Goal: Ask a question

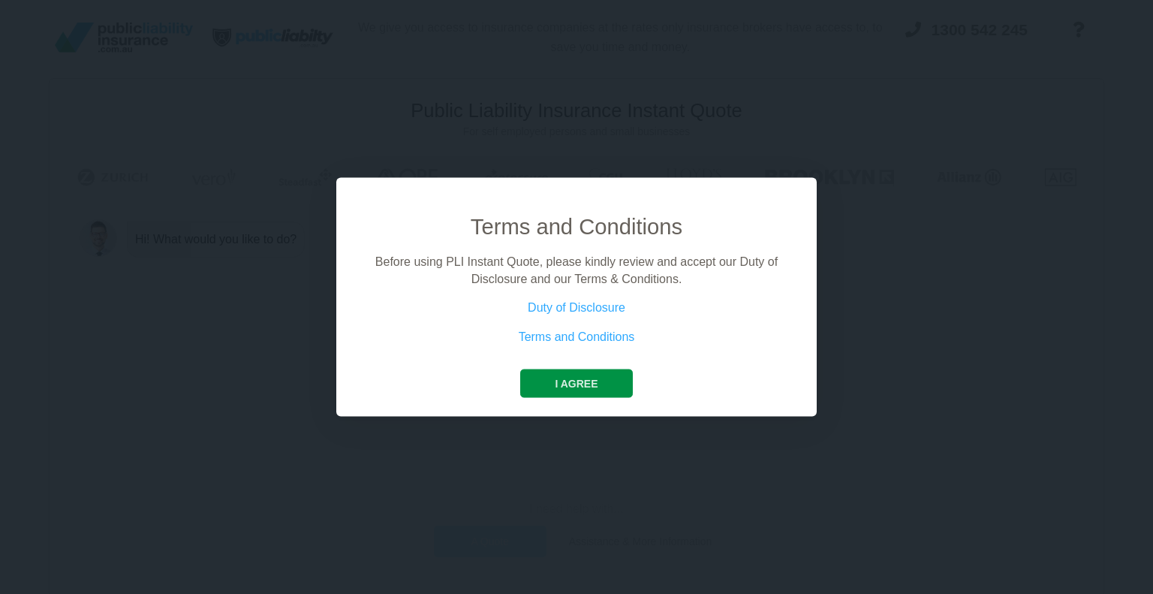
click at [568, 385] on button "I agree" at bounding box center [576, 383] width 112 height 29
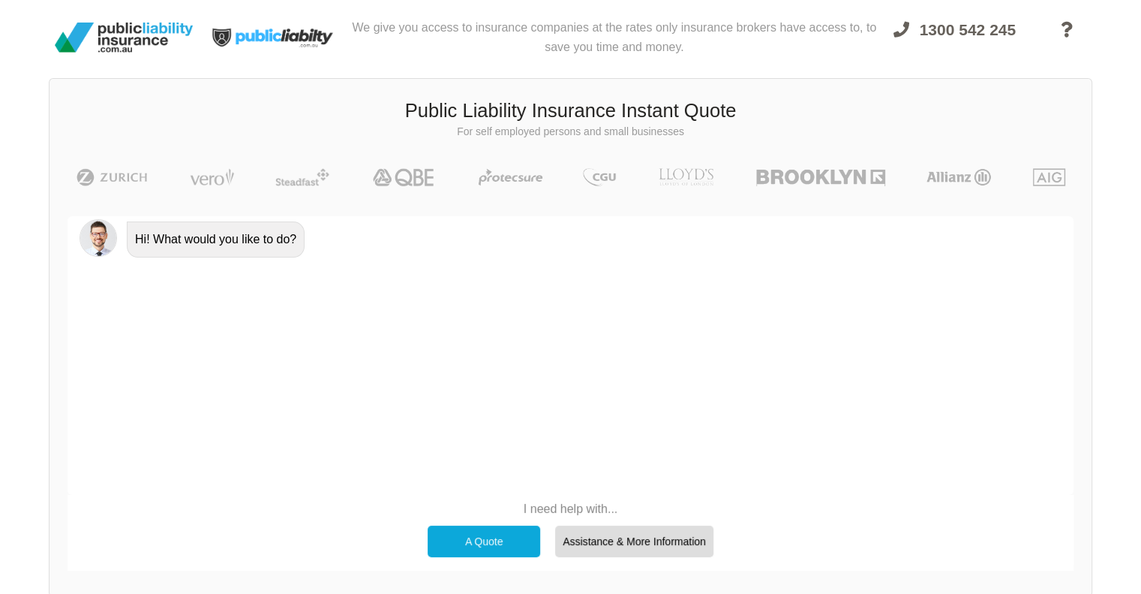
click at [566, 503] on p "I need help with..." at bounding box center [570, 508] width 301 height 17
click at [570, 514] on p "I need help with..." at bounding box center [570, 508] width 301 height 17
click at [542, 504] on p "I need help with..." at bounding box center [570, 508] width 301 height 17
click at [634, 532] on div "Assistance & More Information" at bounding box center [634, 541] width 158 height 32
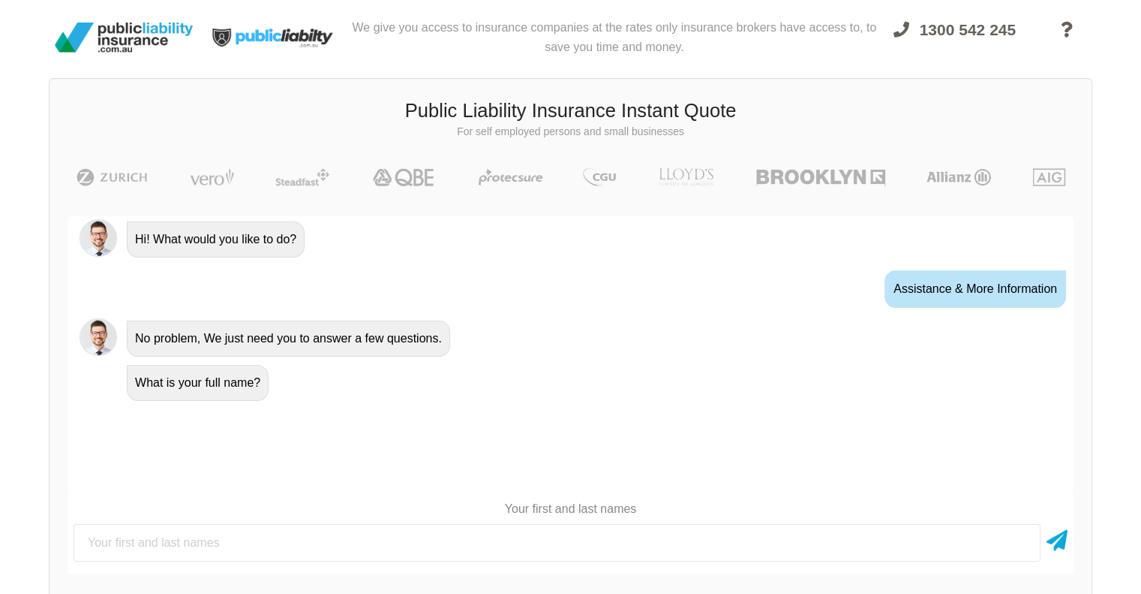
click at [309, 545] on input "text" at bounding box center [557, 543] width 967 height 38
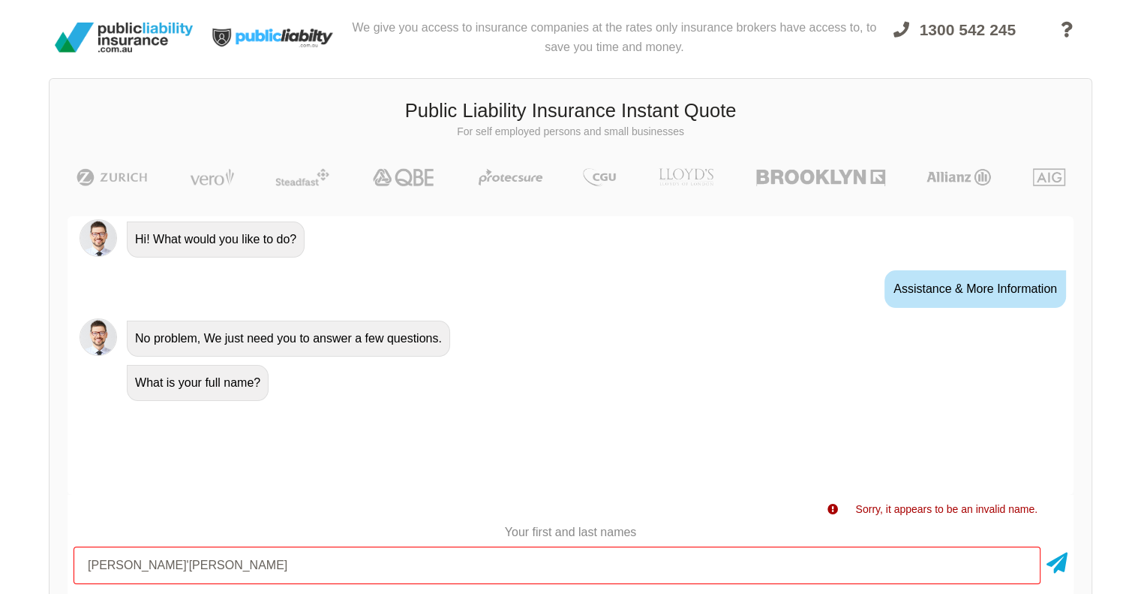
click at [181, 579] on input "[PERSON_NAME]'[PERSON_NAME]" at bounding box center [557, 565] width 967 height 38
click at [137, 565] on input "[PERSON_NAME]'[PERSON_NAME]" at bounding box center [557, 565] width 967 height 38
type input "[PERSON_NAME]"
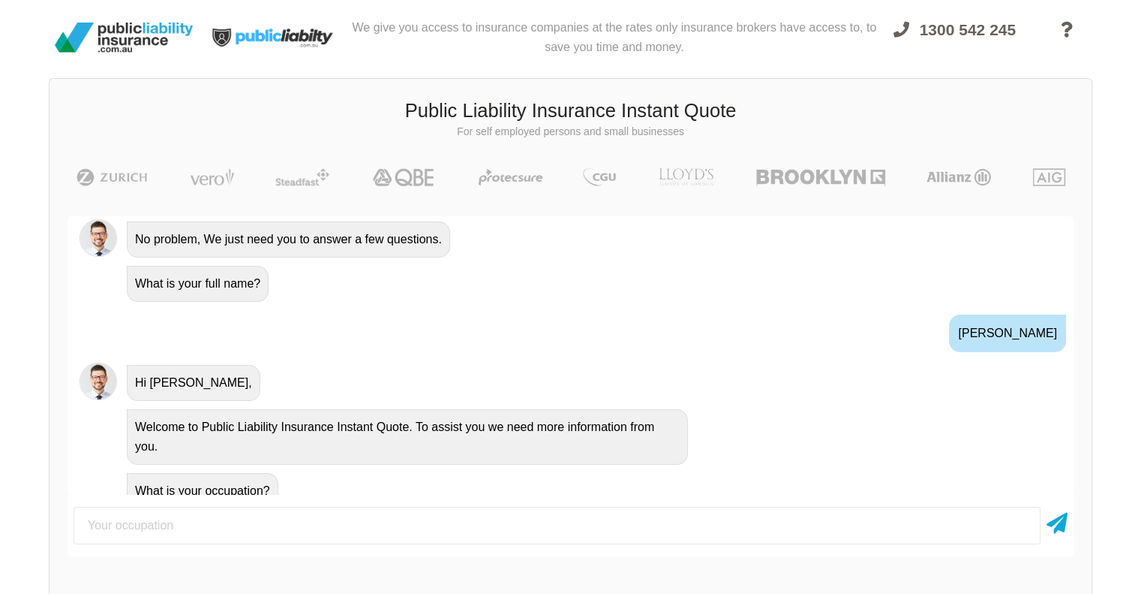
scroll to position [114, 0]
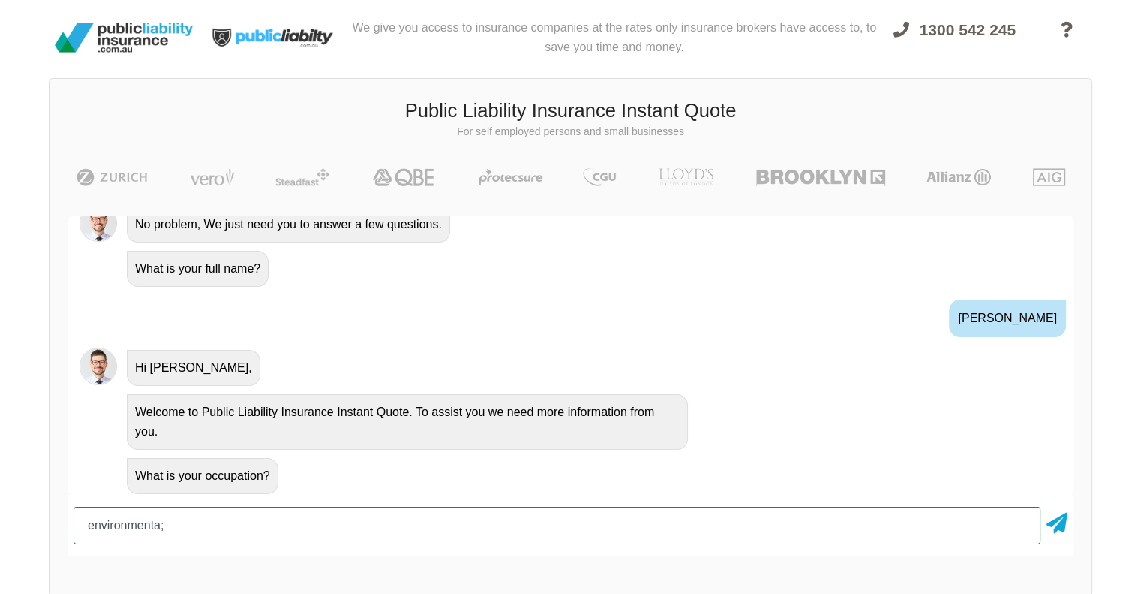
drag, startPoint x: 182, startPoint y: 523, endPoint x: 22, endPoint y: 491, distance: 162.9
click at [22, 491] on div "We give you access to insurance companies at the rates only insurance brokers h…" at bounding box center [570, 306] width 1141 height 612
type input "Ecology"
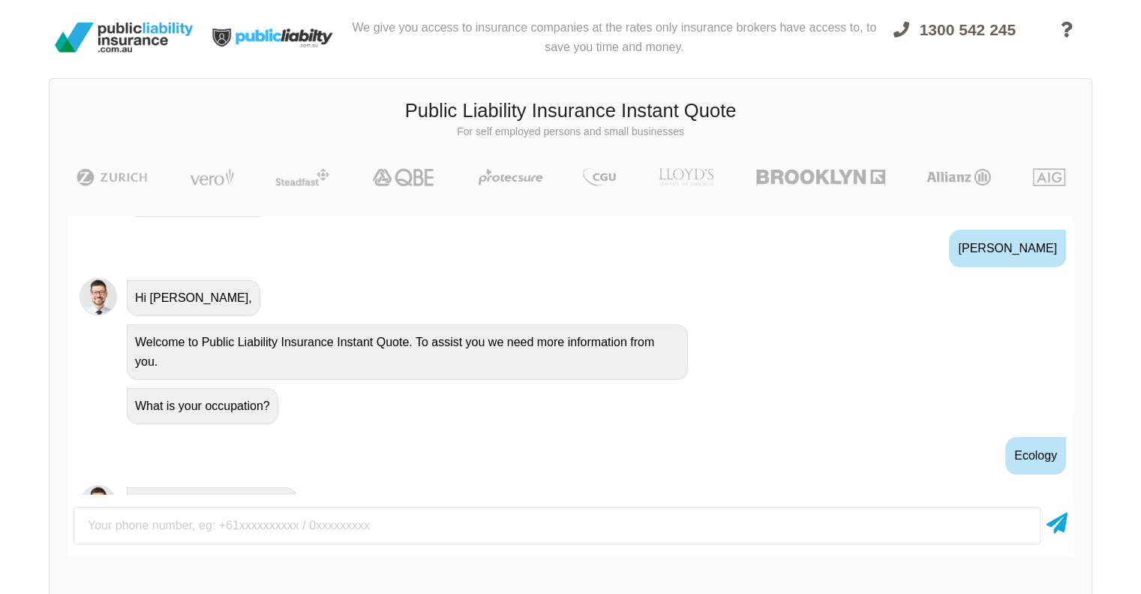
scroll to position [212, 0]
